Goal: Information Seeking & Learning: Check status

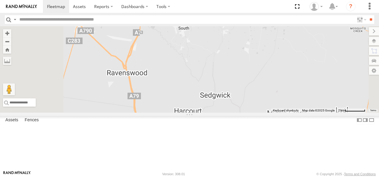
drag, startPoint x: 271, startPoint y: 126, endPoint x: 250, endPoint y: 0, distance: 127.0
click at [250, 1] on body at bounding box center [189, 88] width 379 height 177
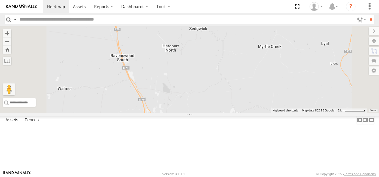
drag, startPoint x: 256, startPoint y: 88, endPoint x: 298, endPoint y: -22, distance: 118.1
click at [298, 0] on html at bounding box center [189, 88] width 379 height 177
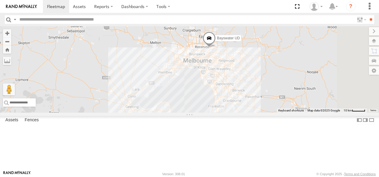
drag, startPoint x: 290, startPoint y: 81, endPoint x: 192, endPoint y: -12, distance: 134.5
click at [192, 0] on html at bounding box center [189, 88] width 379 height 177
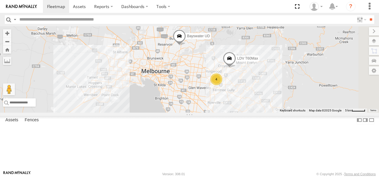
drag, startPoint x: 301, startPoint y: 70, endPoint x: 268, endPoint y: 77, distance: 33.7
click at [268, 77] on div "Bendigo Isuzu FRR Bayswater UD 4 LDV T60Max" at bounding box center [189, 69] width 379 height 86
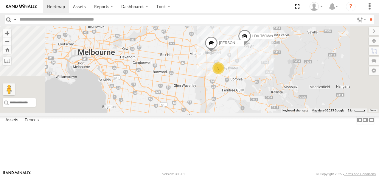
drag, startPoint x: 292, startPoint y: 88, endPoint x: 294, endPoint y: 42, distance: 45.4
click at [294, 42] on div "Bendigo Isuzu FRR Bayswater UD LDV T60Max 3 Jennifer BMW" at bounding box center [189, 69] width 379 height 86
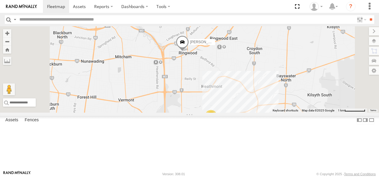
drag, startPoint x: 285, startPoint y: 83, endPoint x: 291, endPoint y: 66, distance: 18.0
click at [291, 66] on div "Bendigo Isuzu FRR Bayswater UD LDV T60Max Jennifer BMW 3" at bounding box center [189, 69] width 379 height 86
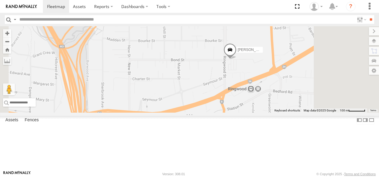
drag, startPoint x: 322, startPoint y: 80, endPoint x: 314, endPoint y: 55, distance: 26.1
click at [314, 55] on div "Bendigo Isuzu FRR Bayswater UD LDV T60Max Jennifer BMW" at bounding box center [189, 69] width 379 height 86
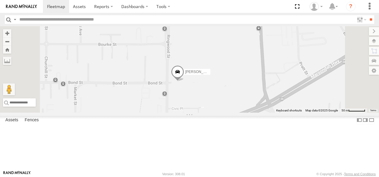
drag, startPoint x: 321, startPoint y: 96, endPoint x: 294, endPoint y: 112, distance: 31.3
click at [294, 112] on div "Bendigo Isuzu FRR Bayswater UD LDV T60Max Jennifer BMW" at bounding box center [189, 69] width 379 height 86
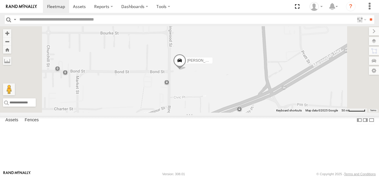
click at [186, 70] on span at bounding box center [179, 62] width 13 height 16
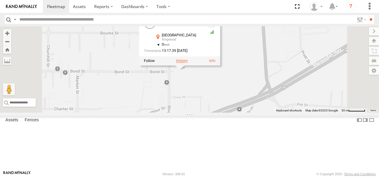
click at [188, 63] on label at bounding box center [182, 61] width 12 height 4
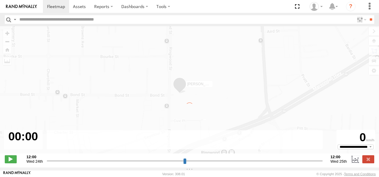
type input "**********"
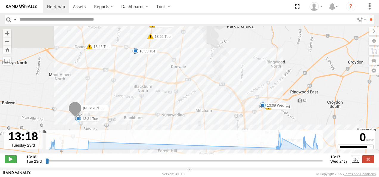
drag, startPoint x: 225, startPoint y: 85, endPoint x: 231, endPoint y: 140, distance: 56.1
click at [231, 140] on div "← Move left → Move right ↑ Move up ↓ Move down + Zoom in - Zoom out Home Jump l…" at bounding box center [189, 96] width 379 height 141
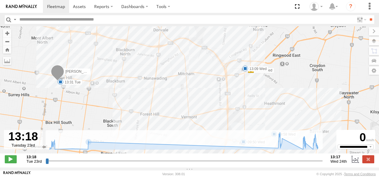
drag, startPoint x: 162, startPoint y: 106, endPoint x: 145, endPoint y: 70, distance: 40.7
click at [145, 70] on div "Jennifer BMW 13:31 Tue 13:45 Tue 13:52 Tue 13:56 Tue 15:00 Tue 15:30 Tue 16:49 …" at bounding box center [189, 93] width 379 height 134
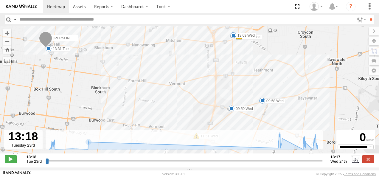
drag, startPoint x: 198, startPoint y: 89, endPoint x: 182, endPoint y: 39, distance: 52.2
click at [182, 39] on div "Jennifer BMW 13:31 Tue 13:45 Tue 13:52 Tue 13:56 Tue 15:00 Tue 15:30 Tue 16:49 …" at bounding box center [189, 93] width 379 height 134
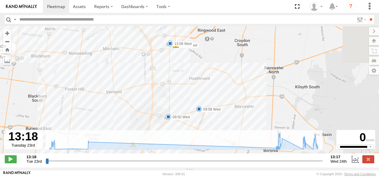
drag, startPoint x: 270, startPoint y: 108, endPoint x: 198, endPoint y: 134, distance: 76.9
click at [205, 152] on div "← Move left → Move right ↑ Move up ↓ Move down + Zoom in - Zoom out Home Jump l…" at bounding box center [189, 96] width 379 height 141
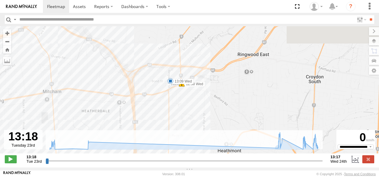
drag, startPoint x: 165, startPoint y: 92, endPoint x: 192, endPoint y: 116, distance: 36.8
click at [192, 116] on div "Jennifer BMW 13:31 Tue 13:45 Tue 13:52 Tue 13:56 Tue 15:00 Tue 15:30 Tue 16:49 …" at bounding box center [189, 93] width 379 height 134
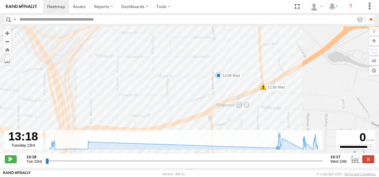
drag, startPoint x: 202, startPoint y: 103, endPoint x: 245, endPoint y: 140, distance: 57.1
click at [246, 140] on div "← Move left → Move right ↑ Move up ↓ Move down + Zoom in - Zoom out Home Jump l…" at bounding box center [189, 96] width 379 height 141
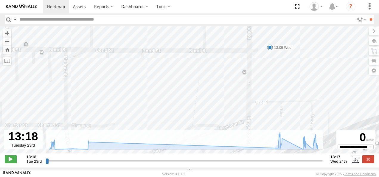
drag, startPoint x: 230, startPoint y: 81, endPoint x: 263, endPoint y: 192, distance: 115.7
click at [263, 177] on html at bounding box center [189, 88] width 379 height 177
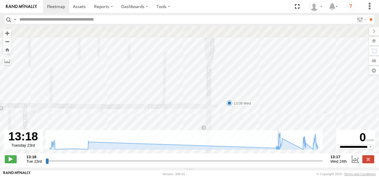
drag, startPoint x: 270, startPoint y: 91, endPoint x: 242, endPoint y: 142, distance: 57.8
click at [242, 142] on div "← Move left → Move right ↑ Move up ↓ Move down + Zoom in - Zoom out Home Jump l…" at bounding box center [189, 96] width 379 height 141
click at [229, 106] on span at bounding box center [229, 105] width 6 height 6
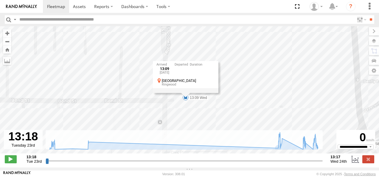
drag, startPoint x: 287, startPoint y: 107, endPoint x: 244, endPoint y: 100, distance: 43.9
click at [244, 100] on div "Jennifer BMW 13:31 Tue 13:45 Tue 13:52 Tue 13:56 Tue 15:00 Tue 15:30 Tue 16:49 …" at bounding box center [189, 93] width 379 height 134
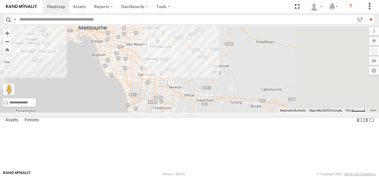
drag, startPoint x: 323, startPoint y: 128, endPoint x: 218, endPoint y: -7, distance: 171.3
click at [218, 0] on html at bounding box center [189, 88] width 379 height 177
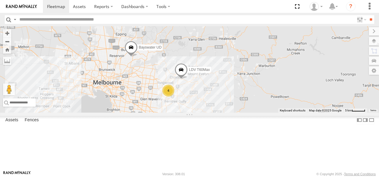
drag, startPoint x: 226, startPoint y: 41, endPoint x: 246, endPoint y: 110, distance: 71.8
click at [246, 110] on div "Bendigo Isuzu FRR Bayswater UD Westside UD 4 LDV T60Max" at bounding box center [189, 69] width 379 height 86
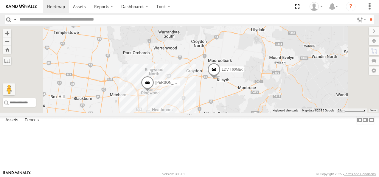
click at [185, 85] on span "[PERSON_NAME]" at bounding box center [170, 83] width 30 height 4
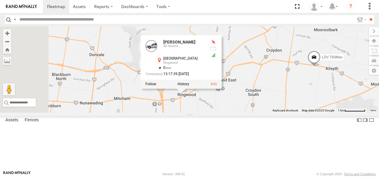
drag, startPoint x: 235, startPoint y: 134, endPoint x: 292, endPoint y: 131, distance: 57.0
click at [292, 113] on div "Bendigo Isuzu FRR Bayswater UD Westside UD LDV T60Max [PERSON_NAME] BMW [PERSON…" at bounding box center [189, 69] width 379 height 86
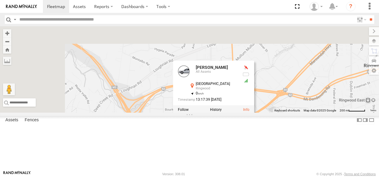
drag, startPoint x: 241, startPoint y: 120, endPoint x: 337, endPoint y: 188, distance: 117.4
click at [337, 177] on html at bounding box center [189, 88] width 379 height 177
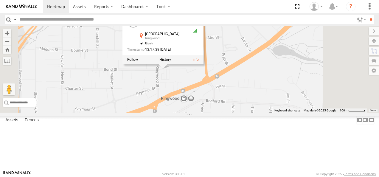
drag, startPoint x: 338, startPoint y: 144, endPoint x: 340, endPoint y: 83, distance: 61.2
click at [340, 83] on div "Bendigo Isuzu FRR Bayswater UD Westside UD LDV T60Max [PERSON_NAME] BMW [PERSON…" at bounding box center [189, 69] width 379 height 86
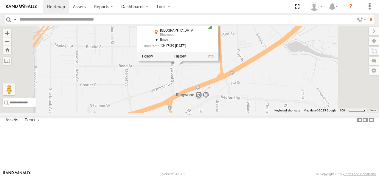
drag, startPoint x: 292, startPoint y: 122, endPoint x: 307, endPoint y: 122, distance: 14.3
click at [307, 113] on div "Bendigo Isuzu FRR Bayswater UD Westside UD LDV T60Max [PERSON_NAME] BMW [PERSON…" at bounding box center [189, 69] width 379 height 86
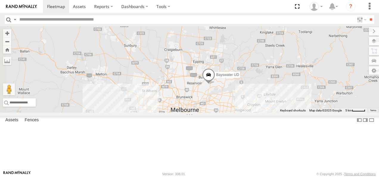
drag, startPoint x: 293, startPoint y: 141, endPoint x: 302, endPoint y: 92, distance: 50.1
click at [302, 92] on div "Bayswater UD" at bounding box center [189, 69] width 379 height 86
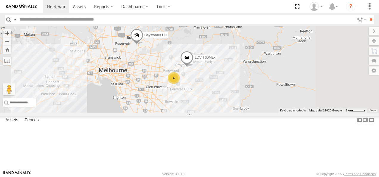
drag, startPoint x: 288, startPoint y: 137, endPoint x: 216, endPoint y: 95, distance: 82.8
click at [216, 95] on div "Bayswater UD 4 LDV T60Max" at bounding box center [189, 69] width 379 height 86
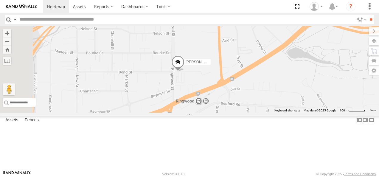
drag, startPoint x: 230, startPoint y: 95, endPoint x: 290, endPoint y: 161, distance: 88.7
click at [290, 113] on div "Bayswater UD LDV T60Max Jennifer BMW" at bounding box center [189, 69] width 379 height 86
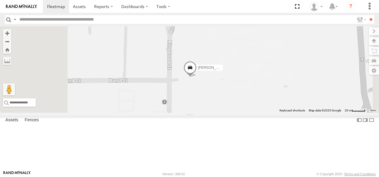
drag, startPoint x: 282, startPoint y: 88, endPoint x: 279, endPoint y: 144, distance: 56.1
click at [279, 113] on div "Bayswater UD LDV T60Max Jennifer BMW" at bounding box center [189, 69] width 379 height 86
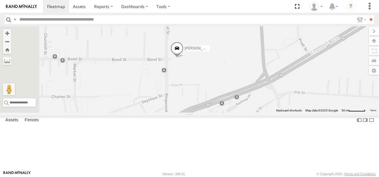
drag, startPoint x: 236, startPoint y: 111, endPoint x: 277, endPoint y: 73, distance: 55.5
click at [277, 73] on div "[PERSON_NAME]" at bounding box center [189, 69] width 379 height 86
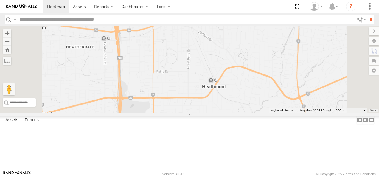
drag, startPoint x: 244, startPoint y: 133, endPoint x: 240, endPoint y: 79, distance: 54.2
click at [240, 79] on div "[PERSON_NAME]" at bounding box center [189, 69] width 379 height 86
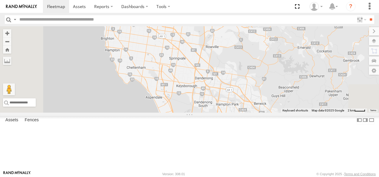
drag, startPoint x: 265, startPoint y: 104, endPoint x: 311, endPoint y: 36, distance: 82.4
click at [311, 36] on div "Jennifer BMW LDV T60Max 3 Bayswater UD" at bounding box center [189, 69] width 379 height 86
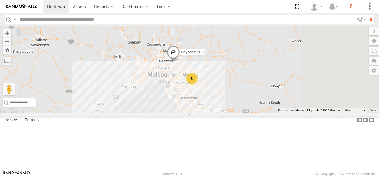
drag, startPoint x: 298, startPoint y: 124, endPoint x: 271, endPoint y: 144, distance: 33.3
click at [271, 113] on div "Bayswater UD 5" at bounding box center [189, 69] width 379 height 86
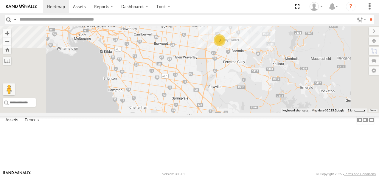
drag, startPoint x: 294, startPoint y: 101, endPoint x: 282, endPoint y: 131, distance: 32.3
click at [282, 113] on div "Bayswater UD 3 LDV T60Max Jennifer BMW" at bounding box center [189, 69] width 379 height 86
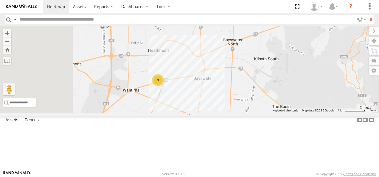
drag, startPoint x: 268, startPoint y: 109, endPoint x: 303, endPoint y: 124, distance: 37.7
click at [304, 113] on div "Bayswater UD LDV T60Max Jennifer BMW 3" at bounding box center [189, 69] width 379 height 86
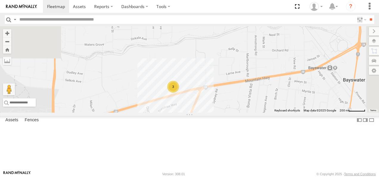
drag, startPoint x: 269, startPoint y: 123, endPoint x: 325, endPoint y: 121, distance: 55.8
click at [325, 113] on div "Bayswater UD LDV T60Max Jennifer BMW 3" at bounding box center [189, 69] width 379 height 86
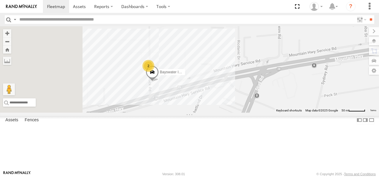
drag, startPoint x: 267, startPoint y: 117, endPoint x: 311, endPoint y: 123, distance: 44.7
click at [311, 113] on div "Bayswater UD LDV T60Max Jennifer BMW 2 Bayswater Isuzu FRR" at bounding box center [189, 69] width 379 height 86
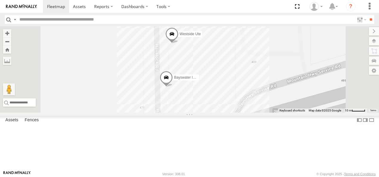
drag, startPoint x: 274, startPoint y: 102, endPoint x: 316, endPoint y: 116, distance: 44.2
click at [316, 113] on div "Bayswater UD LDV T60Max Jennifer BMW Bayswater Isuzu FRR Bayswater Canter Wests…" at bounding box center [189, 69] width 379 height 86
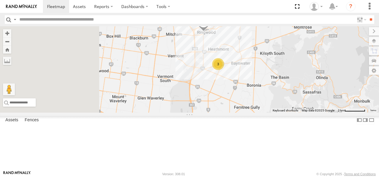
drag, startPoint x: 195, startPoint y: 86, endPoint x: 290, endPoint y: 96, distance: 95.6
click at [289, 96] on div "Bayswater UD LDV T60Max Jennifer BMW 3" at bounding box center [189, 69] width 379 height 86
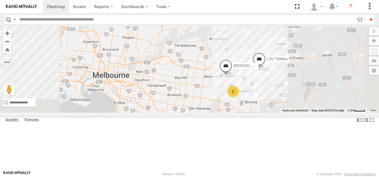
drag, startPoint x: 270, startPoint y: 95, endPoint x: 277, endPoint y: 119, distance: 24.7
click at [280, 113] on div "Bayswater UD 3 LDV T60Max Jennifer BMW" at bounding box center [189, 69] width 379 height 86
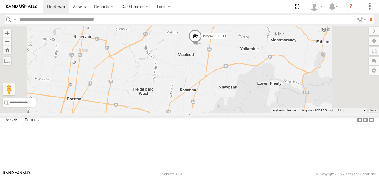
drag, startPoint x: 273, startPoint y: 86, endPoint x: 269, endPoint y: 134, distance: 47.5
click at [270, 113] on div "Bayswater UD LDV T60Max Jennifer BMW" at bounding box center [189, 69] width 379 height 86
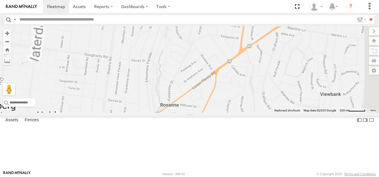
drag, startPoint x: 265, startPoint y: 92, endPoint x: 263, endPoint y: 174, distance: 82.3
click at [263, 174] on body at bounding box center [189, 88] width 379 height 177
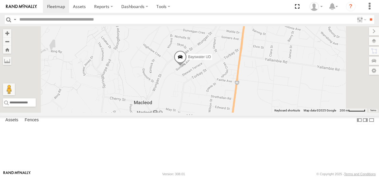
drag, startPoint x: 266, startPoint y: 94, endPoint x: 251, endPoint y: 142, distance: 50.1
click at [251, 113] on div "Bayswater UD LDV T60Max Jennifer BMW" at bounding box center [189, 69] width 379 height 86
